Goal: Task Accomplishment & Management: Manage account settings

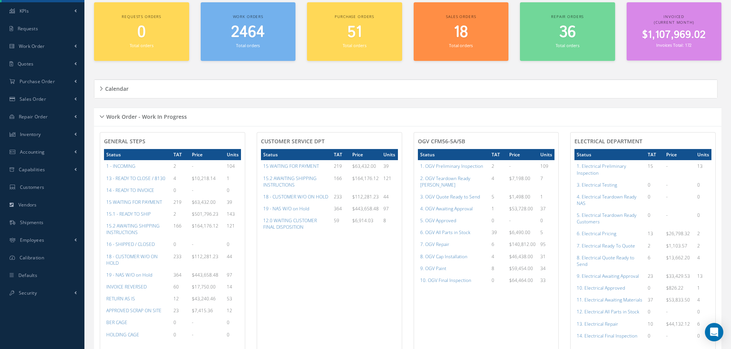
scroll to position [153, 0]
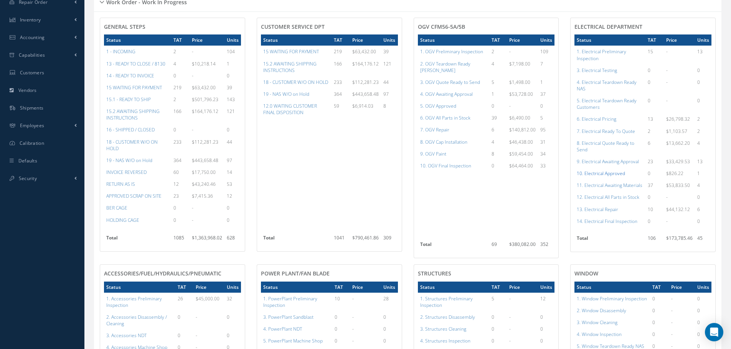
click at [604, 175] on a=96&excludeInternalCustomer=false&excludeInvoicedOrClosed=true&shop_id=13&filtersHidded"] "10. Electrical Approved" at bounding box center [601, 173] width 48 height 7
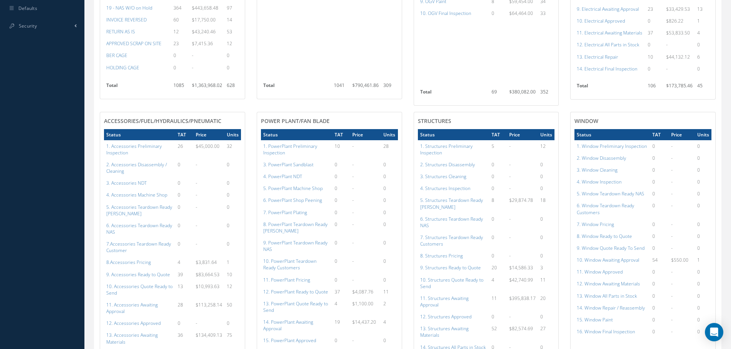
scroll to position [268, 0]
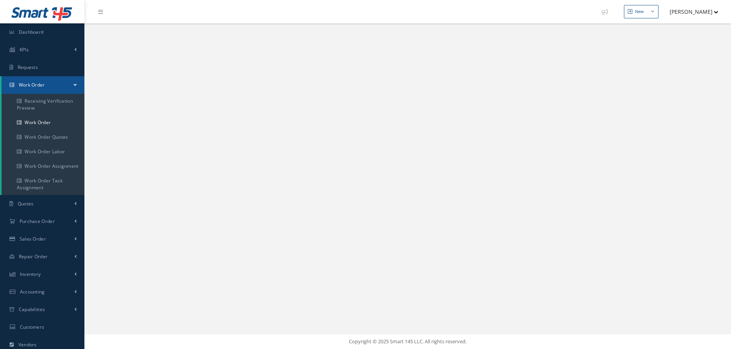
select select "25"
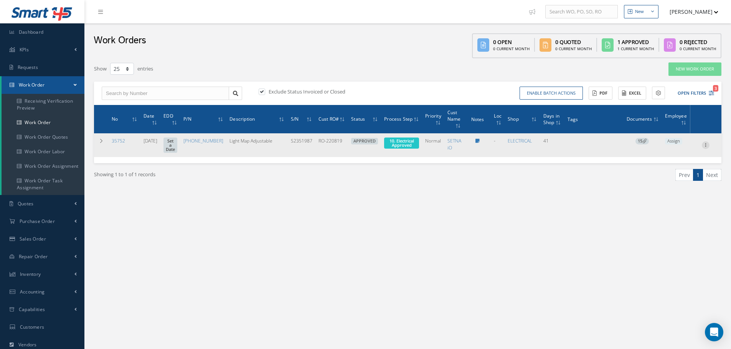
click at [705, 147] on icon at bounding box center [706, 145] width 8 height 6
click at [665, 173] on link "Part Issue" at bounding box center [670, 170] width 61 height 10
click at [705, 148] on icon at bounding box center [706, 145] width 8 height 6
click at [659, 173] on link "Part Issue" at bounding box center [670, 170] width 61 height 10
click at [404, 140] on span "10. Electrical Approved" at bounding box center [401, 143] width 25 height 10
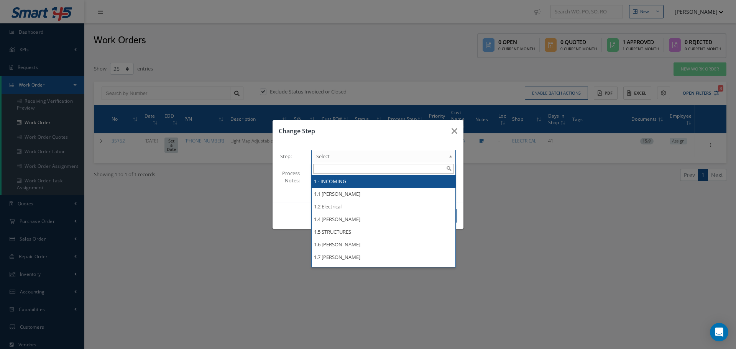
drag, startPoint x: 450, startPoint y: 157, endPoint x: 453, endPoint y: 152, distance: 5.5
click at [452, 156] on b at bounding box center [452, 158] width 7 height 12
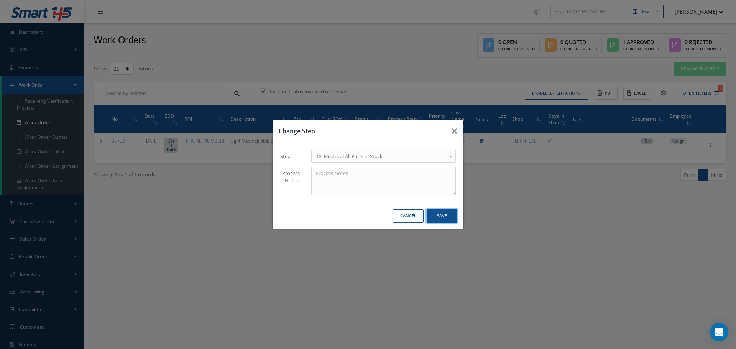
click at [442, 215] on button "Save" at bounding box center [442, 215] width 31 height 13
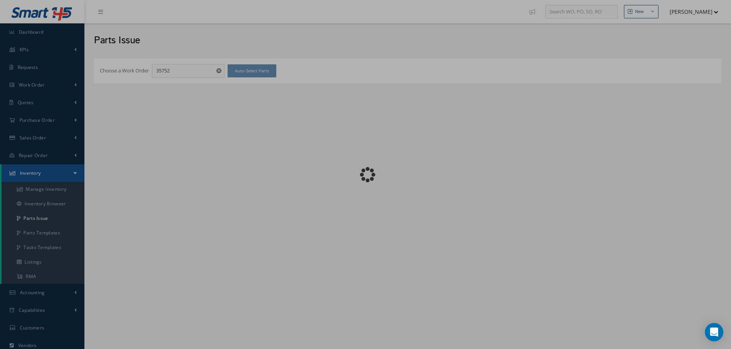
checkbox input "false"
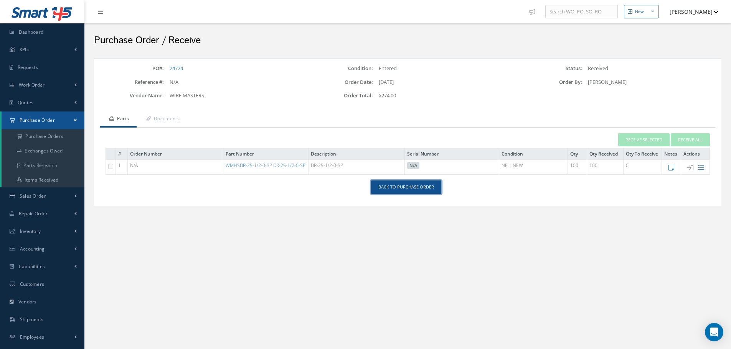
click at [417, 187] on link "Back to Purchase Order" at bounding box center [406, 187] width 70 height 13
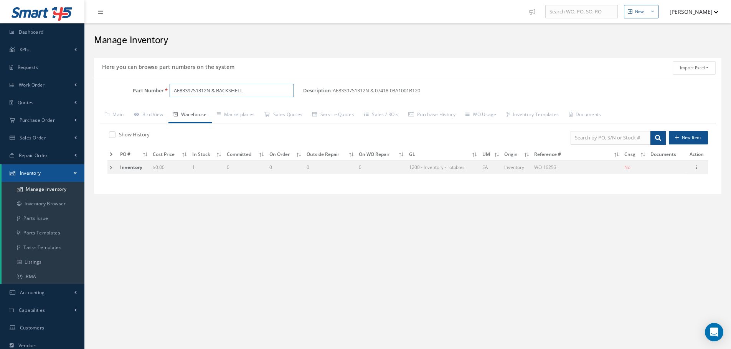
click at [269, 91] on input "AE83397S1312N & BACKSHELL" at bounding box center [232, 91] width 124 height 14
type input "AE83397S12127 & 07418-03A1001S1208P3"
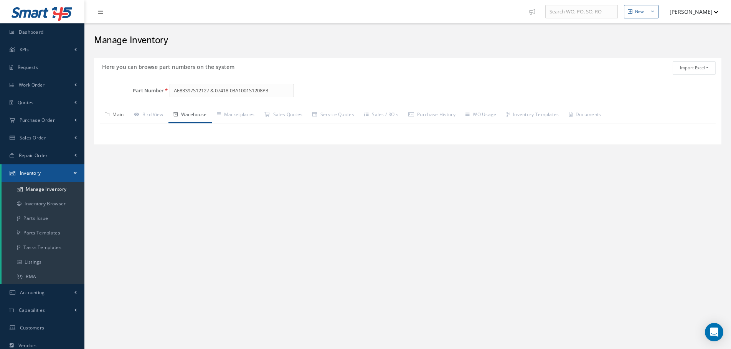
click at [116, 113] on link "Main" at bounding box center [114, 115] width 29 height 16
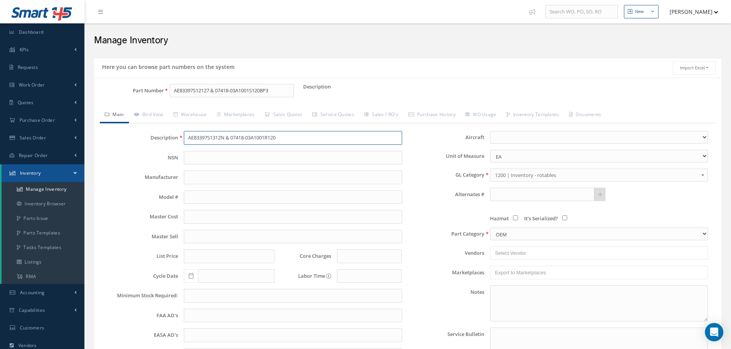
click at [194, 137] on input "AE83397S1312N & 07418-03A1001R120" at bounding box center [293, 138] width 218 height 14
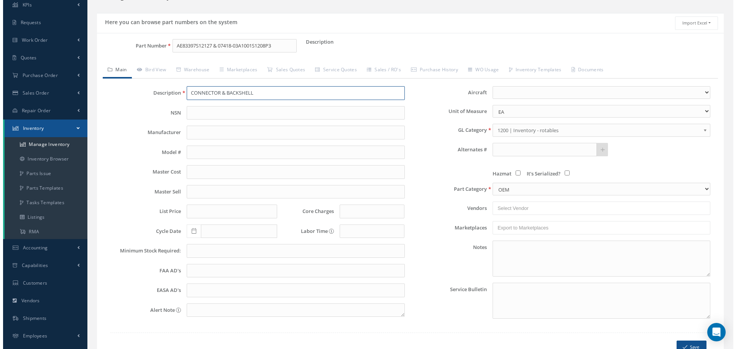
scroll to position [94, 0]
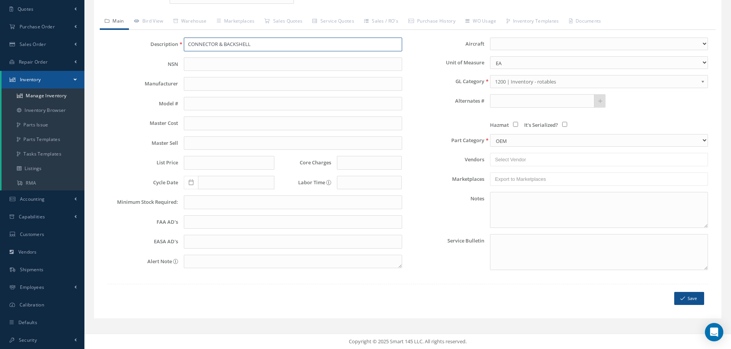
type input "CONNECTOR & BACKSHELL"
click at [685, 299] on icon "submit" at bounding box center [682, 298] width 5 height 5
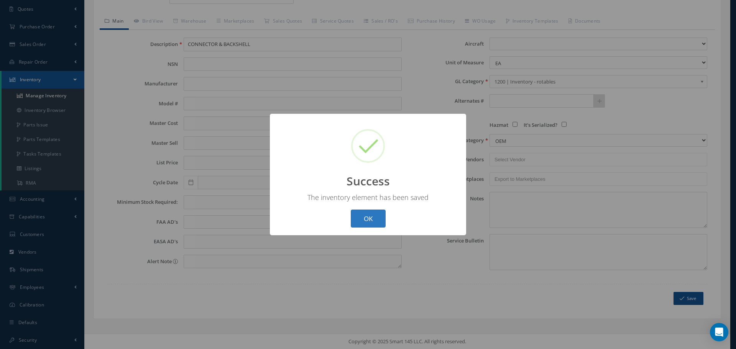
click at [364, 220] on button "OK" at bounding box center [368, 219] width 35 height 18
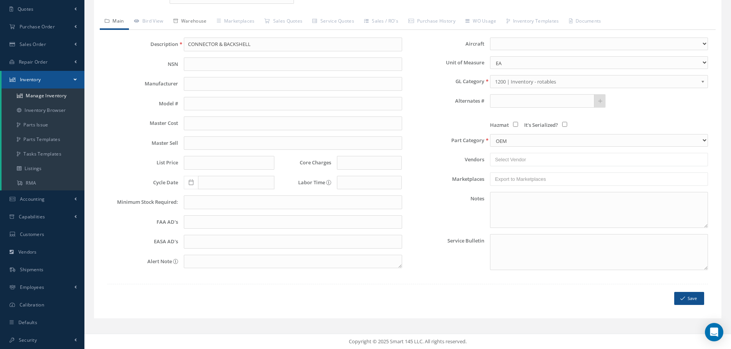
click at [203, 25] on link "Warehouse" at bounding box center [189, 22] width 43 height 16
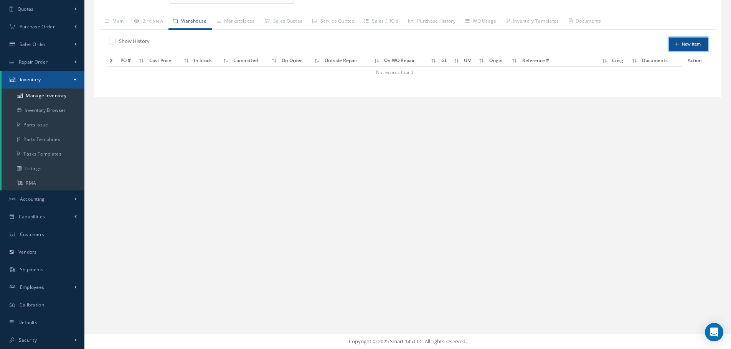
click at [691, 44] on button "New Item" at bounding box center [688, 44] width 39 height 13
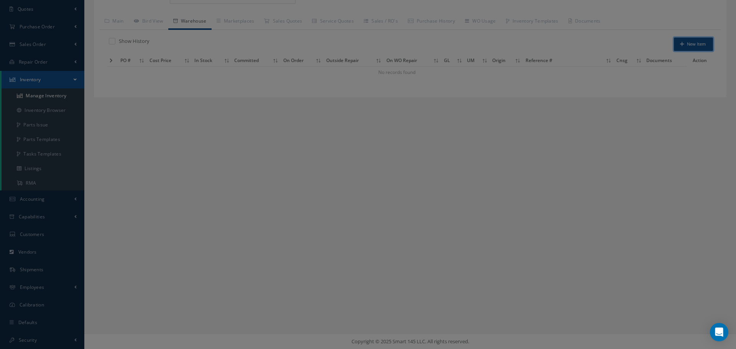
scroll to position [0, 0]
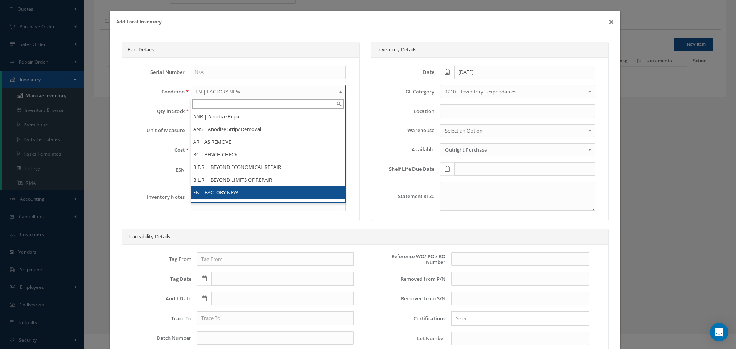
click at [339, 92] on b at bounding box center [342, 93] width 7 height 12
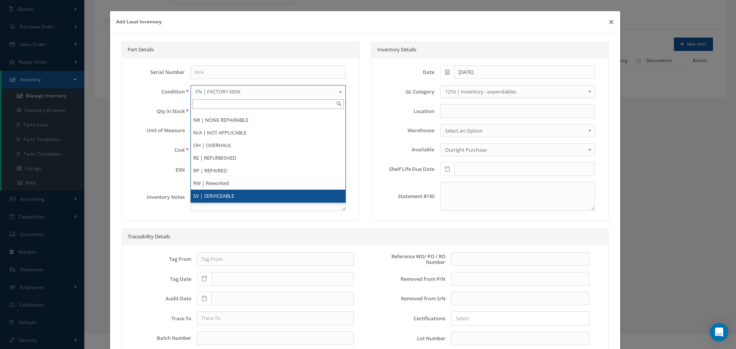
click at [214, 196] on li "SV | SERVICEABLE" at bounding box center [268, 196] width 154 height 13
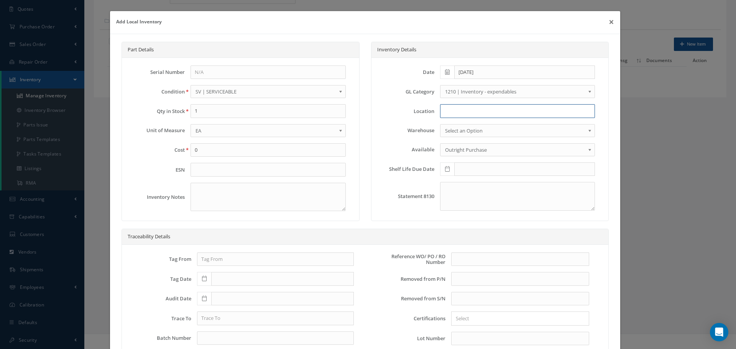
click at [447, 112] on input at bounding box center [517, 111] width 155 height 14
type input "RN8-1-79"
click at [460, 256] on input "text" at bounding box center [520, 260] width 138 height 14
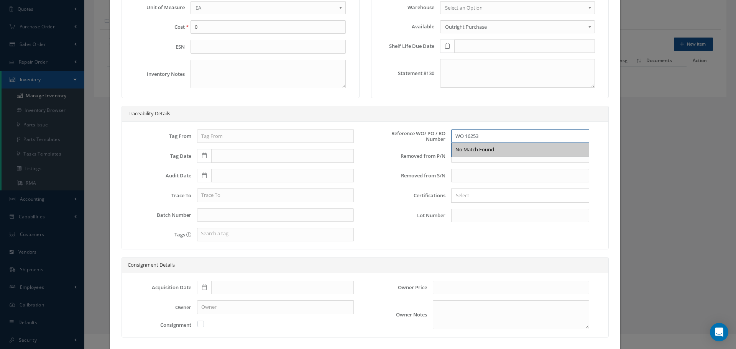
scroll to position [168, 0]
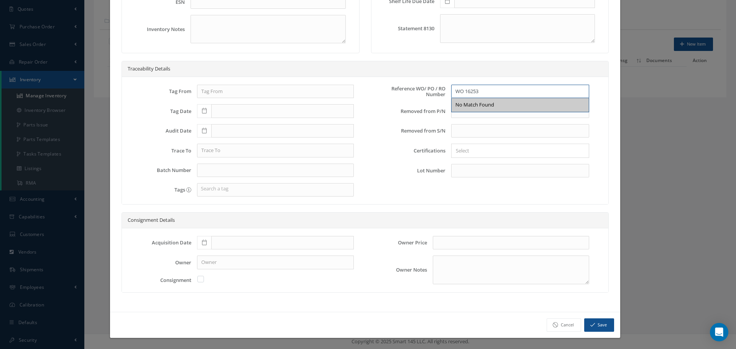
type input "WO 16253"
click at [202, 242] on icon at bounding box center [204, 242] width 5 height 5
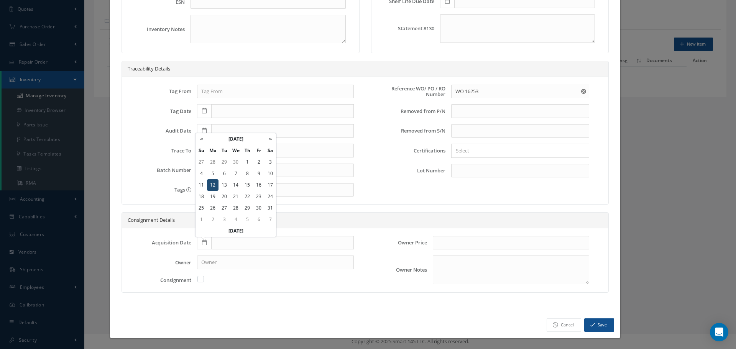
click at [213, 186] on td "12" at bounding box center [213, 186] width 12 height 12
click at [202, 243] on icon at bounding box center [204, 242] width 5 height 5
click at [214, 183] on td "12" at bounding box center [213, 186] width 12 height 12
type input "12/12/2022"
click at [596, 324] on button "Save" at bounding box center [600, 325] width 30 height 13
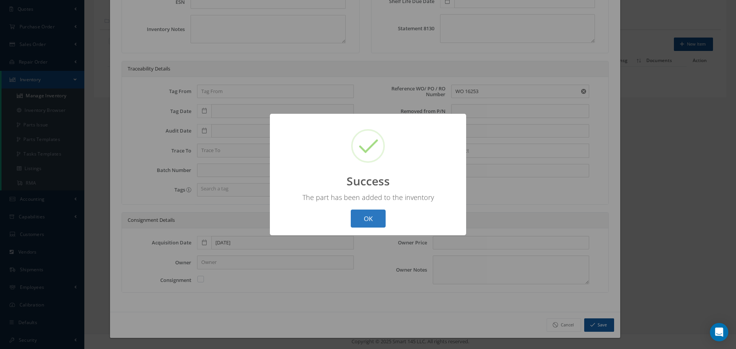
click at [369, 220] on button "OK" at bounding box center [368, 219] width 35 height 18
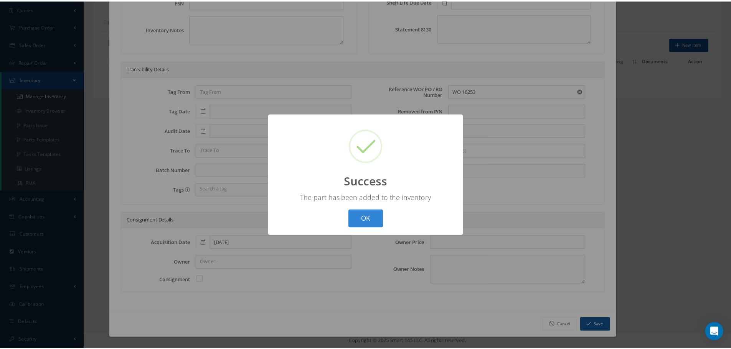
scroll to position [0, 0]
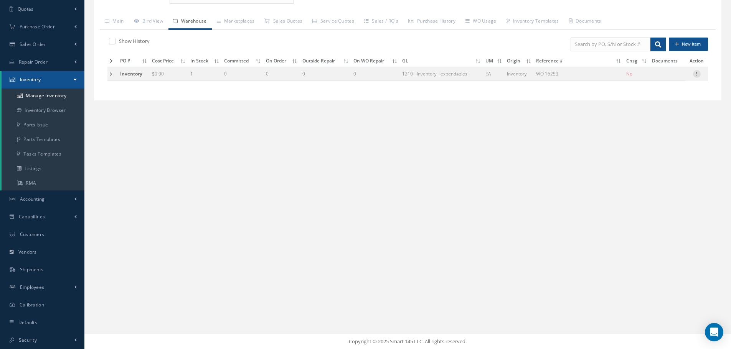
click at [697, 75] on icon at bounding box center [697, 73] width 8 height 6
click at [663, 77] on link "Edit" at bounding box center [661, 79] width 61 height 10
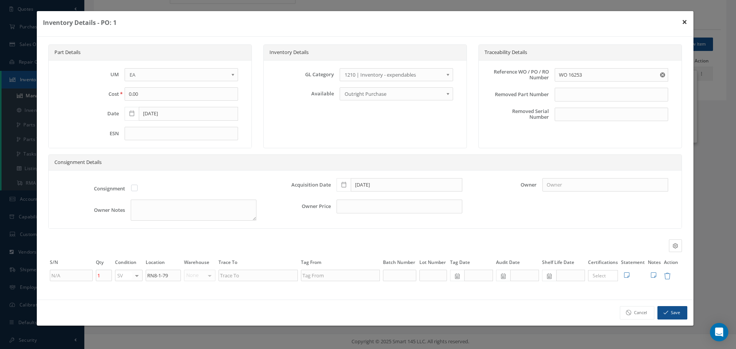
click at [685, 20] on button "×" at bounding box center [685, 21] width 18 height 21
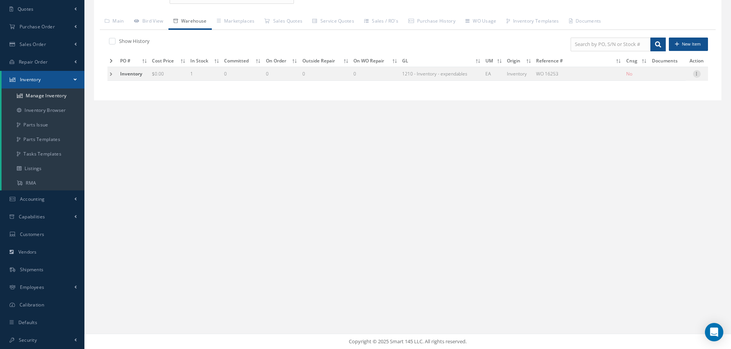
click at [694, 74] on icon at bounding box center [697, 73] width 8 height 6
click at [655, 114] on link "Label" at bounding box center [661, 114] width 61 height 10
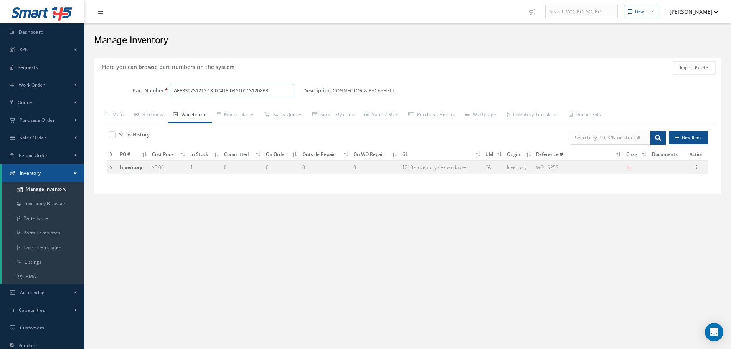
click at [278, 88] on input "AE83397S12127 & 07418-03A1001S1208P3" at bounding box center [232, 91] width 124 height 14
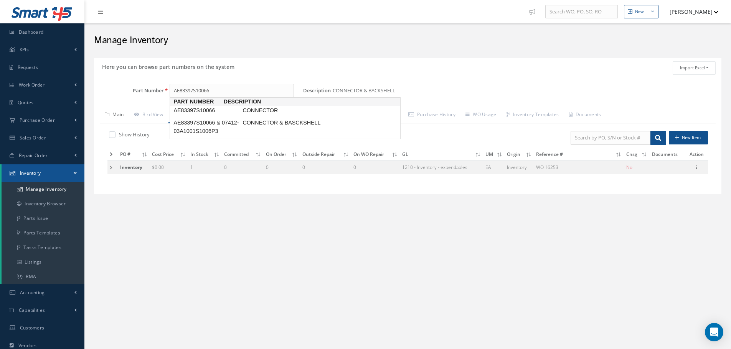
click at [119, 111] on link "Main" at bounding box center [114, 115] width 29 height 16
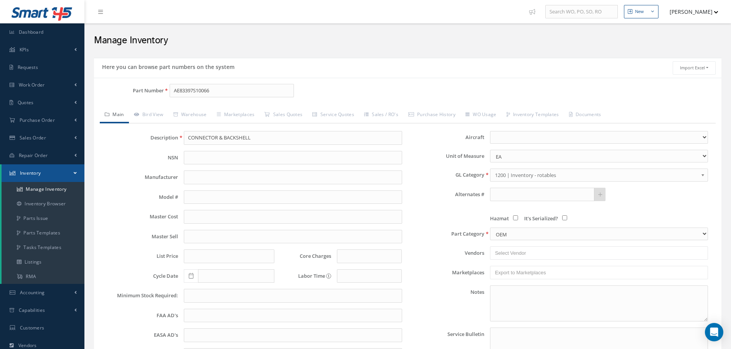
type input "AE83397S10066"
type input "CONNECTOR"
type input "0.00"
select select "10"
click at [222, 93] on input "AE83397S10066" at bounding box center [232, 91] width 124 height 14
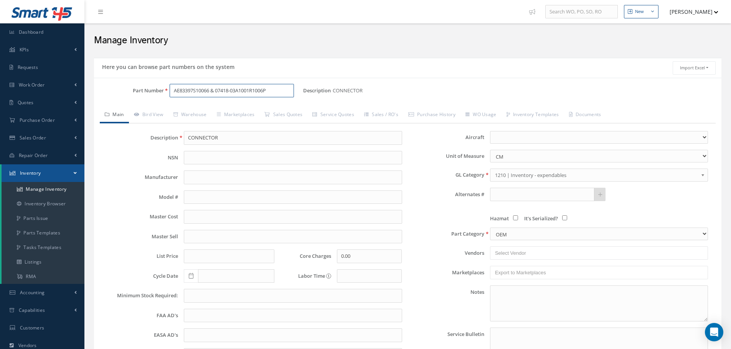
type input "AE83397S10066 & 07418-03A1001R1006P"
click at [246, 134] on input "CONNECTOR" at bounding box center [293, 138] width 218 height 14
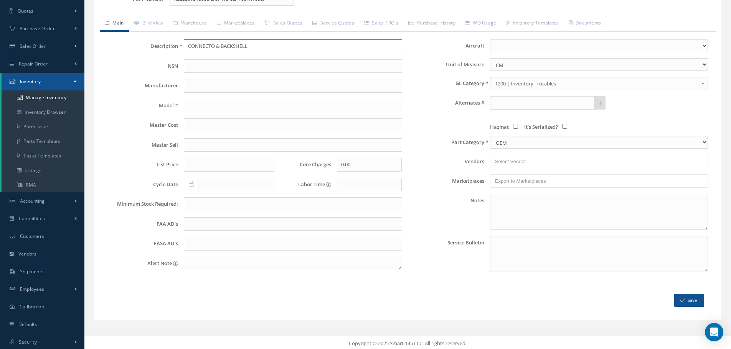
scroll to position [94, 0]
type input "CONNECTO & BACKSHELL"
click at [690, 298] on button "Save" at bounding box center [689, 298] width 30 height 13
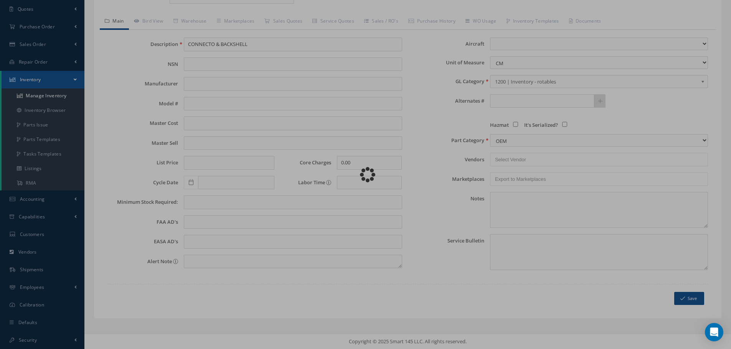
select select "1"
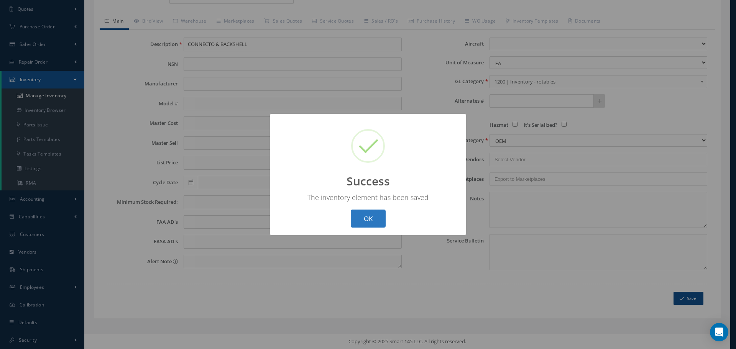
click at [374, 218] on button "OK" at bounding box center [368, 219] width 35 height 18
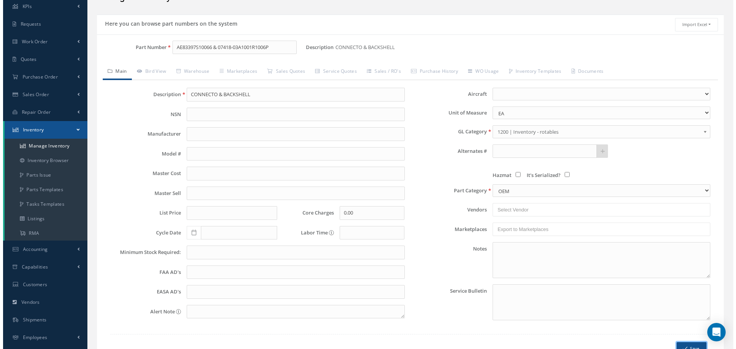
scroll to position [0, 0]
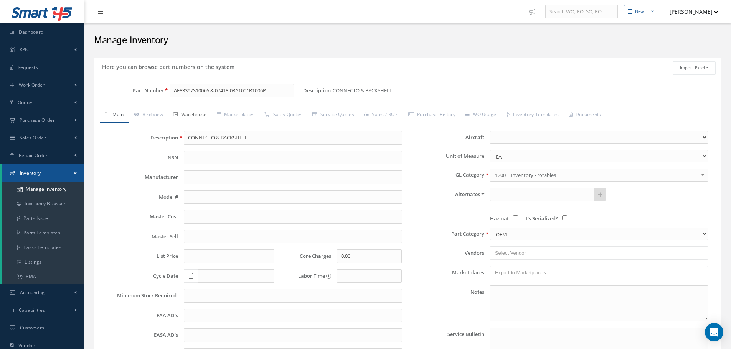
click at [204, 118] on link "Warehouse" at bounding box center [189, 115] width 43 height 16
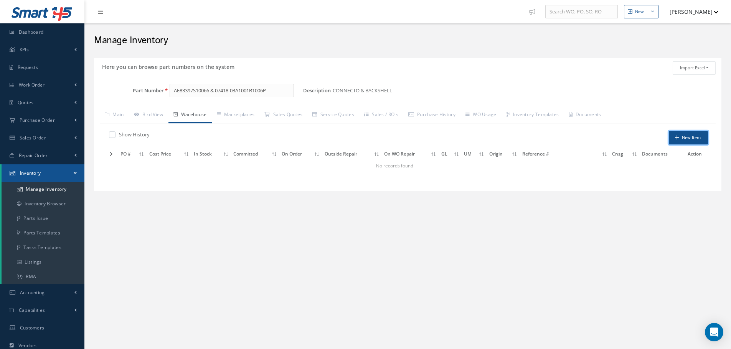
click at [696, 140] on button "New Item" at bounding box center [688, 137] width 39 height 13
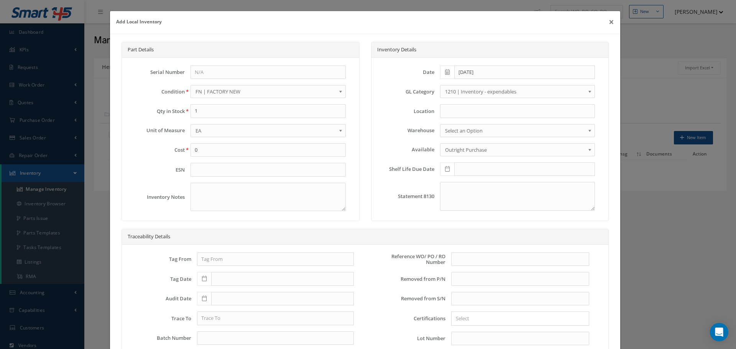
click at [588, 94] on b at bounding box center [591, 93] width 7 height 12
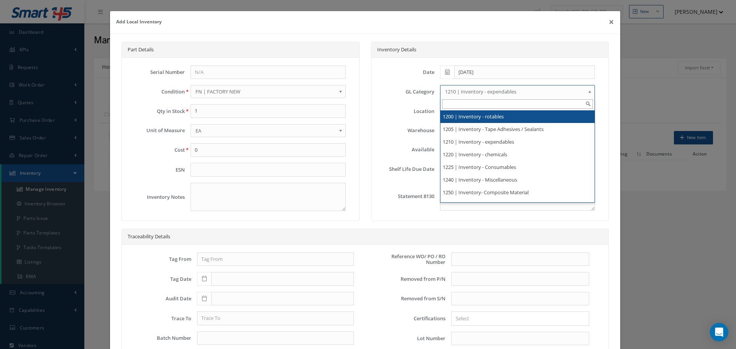
click at [501, 117] on li "1200 | Inventory - rotables" at bounding box center [518, 116] width 154 height 13
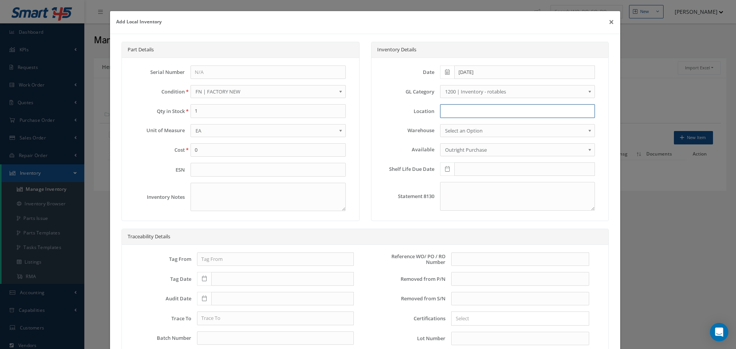
click at [449, 109] on input at bounding box center [517, 111] width 155 height 14
type input "RN8-1-79"
click at [339, 92] on b at bounding box center [342, 93] width 7 height 12
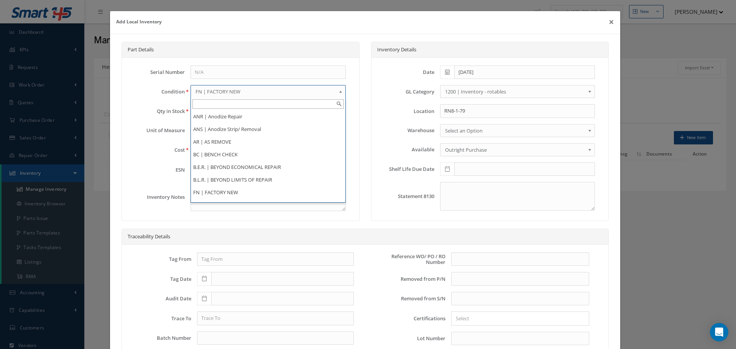
scroll to position [148, 0]
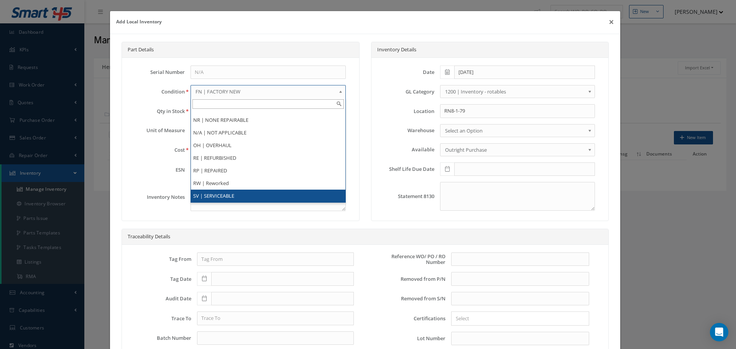
click at [232, 193] on li "SV | SERVICEABLE" at bounding box center [268, 196] width 154 height 13
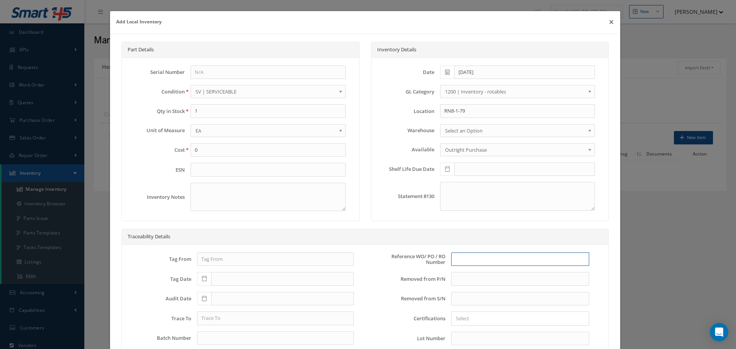
click at [461, 262] on input "text" at bounding box center [520, 260] width 138 height 14
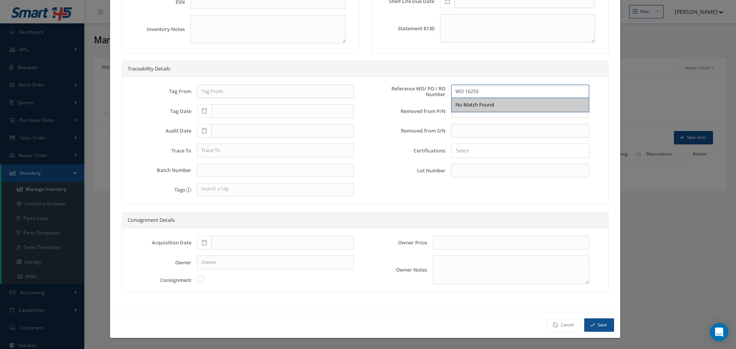
type input "WO 16253"
click at [204, 244] on icon at bounding box center [204, 242] width 5 height 5
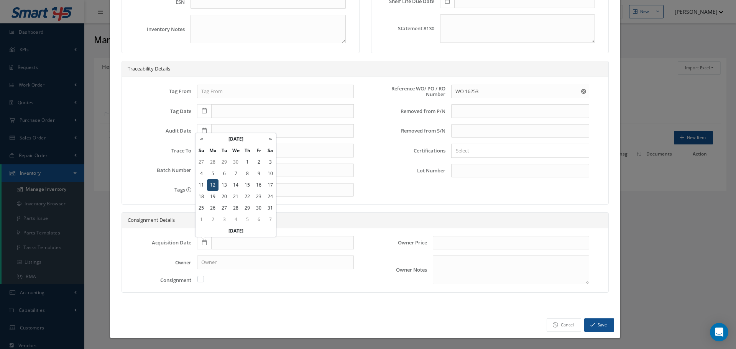
click at [212, 181] on td "12" at bounding box center [213, 186] width 12 height 12
click at [204, 242] on icon at bounding box center [204, 242] width 5 height 5
click at [214, 185] on td "12" at bounding box center [213, 186] width 12 height 12
type input "12/12/2022"
click at [592, 324] on button "Save" at bounding box center [600, 325] width 30 height 13
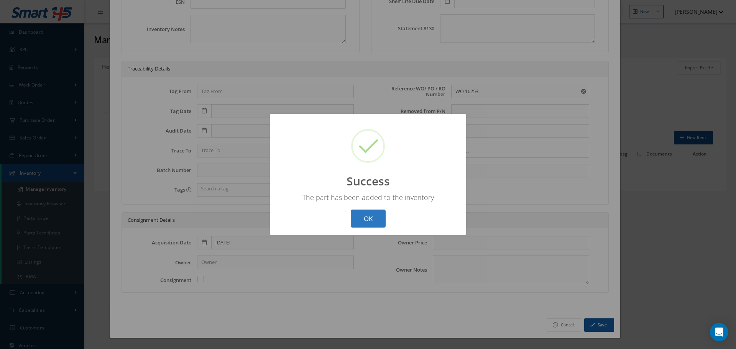
click at [373, 218] on button "OK" at bounding box center [368, 219] width 35 height 18
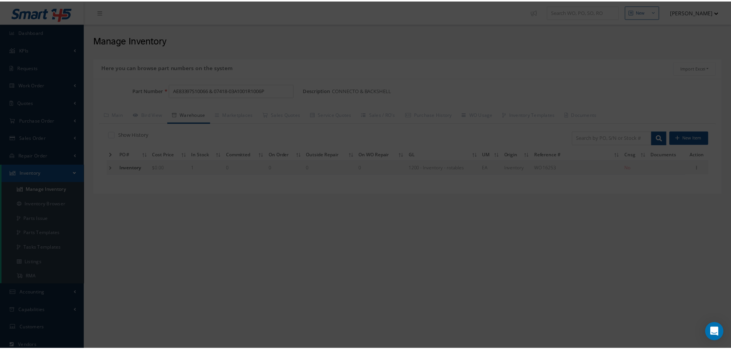
scroll to position [0, 0]
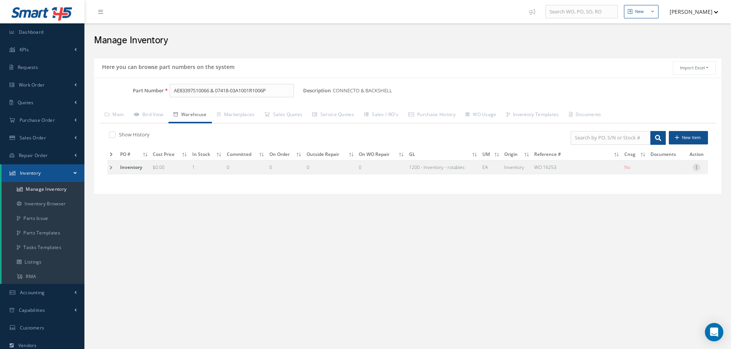
click at [698, 167] on icon at bounding box center [696, 167] width 8 height 6
click at [667, 174] on link "Edit" at bounding box center [661, 173] width 61 height 10
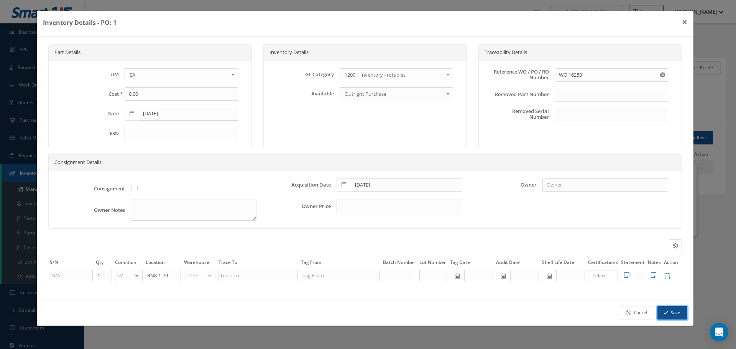
click at [674, 313] on button "Save" at bounding box center [673, 312] width 30 height 13
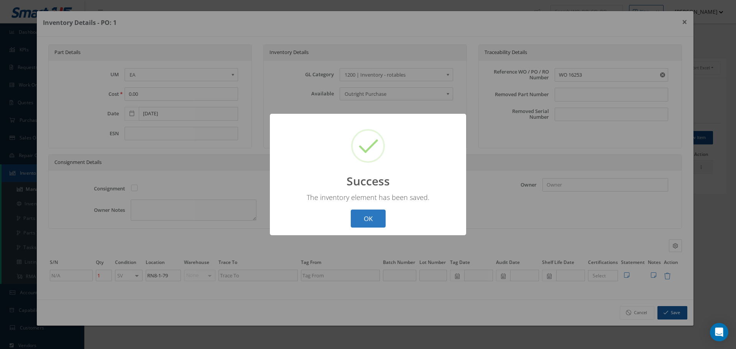
click at [373, 215] on button "OK" at bounding box center [368, 219] width 35 height 18
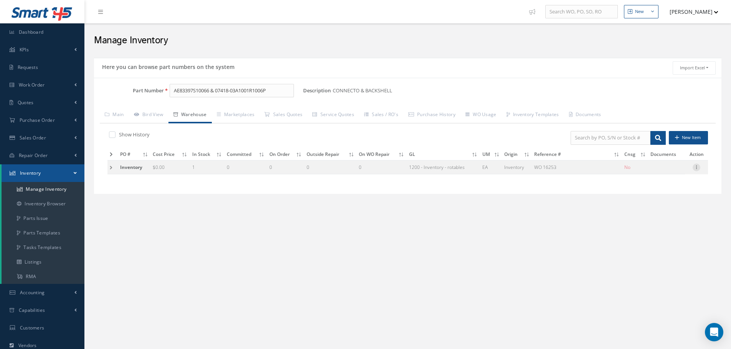
click at [697, 167] on icon at bounding box center [696, 167] width 8 height 6
click at [647, 209] on link "Label" at bounding box center [661, 208] width 61 height 10
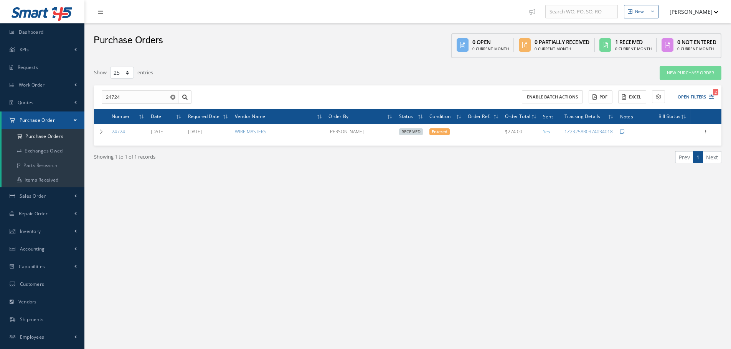
select select "25"
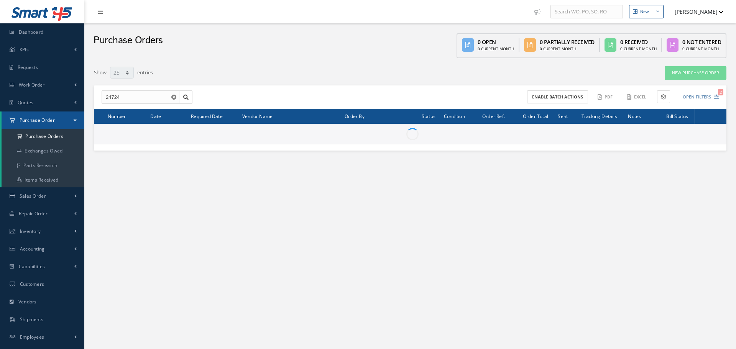
select select "25"
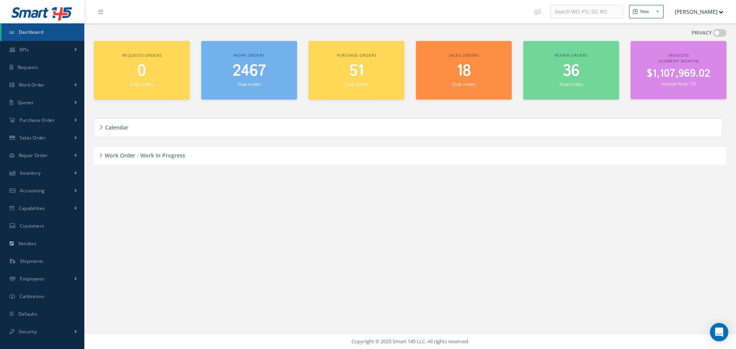
click at [103, 156] on h5 "Work Order - Work In Progress" at bounding box center [143, 154] width 83 height 9
